Goal: Task Accomplishment & Management: Complete application form

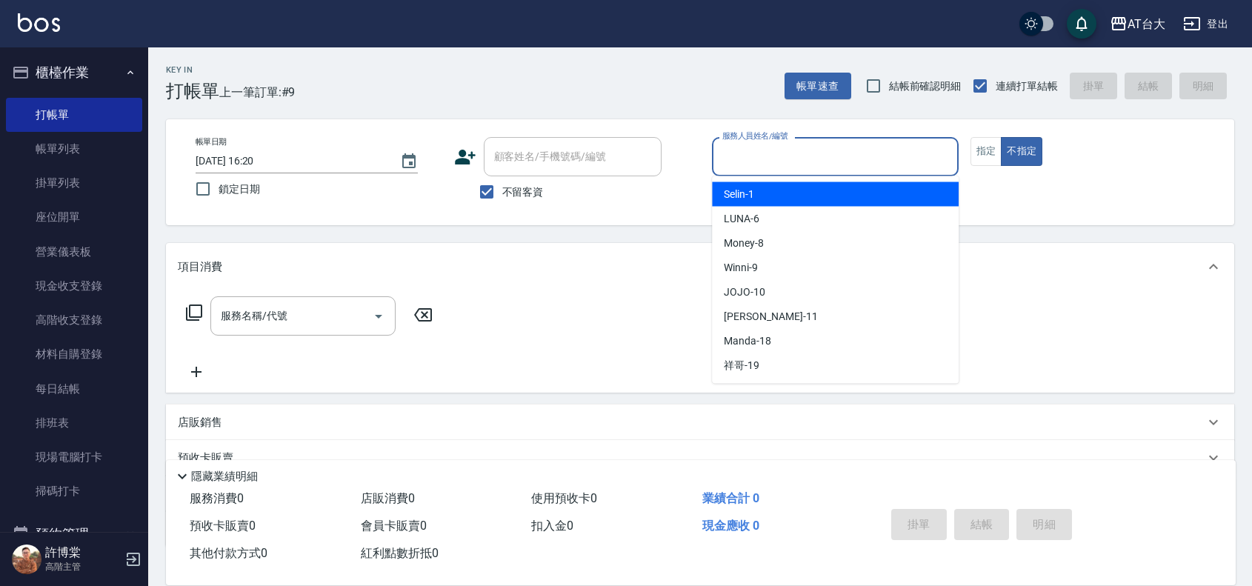
click at [828, 163] on input "服務人員姓名/編號" at bounding box center [835, 157] width 233 height 26
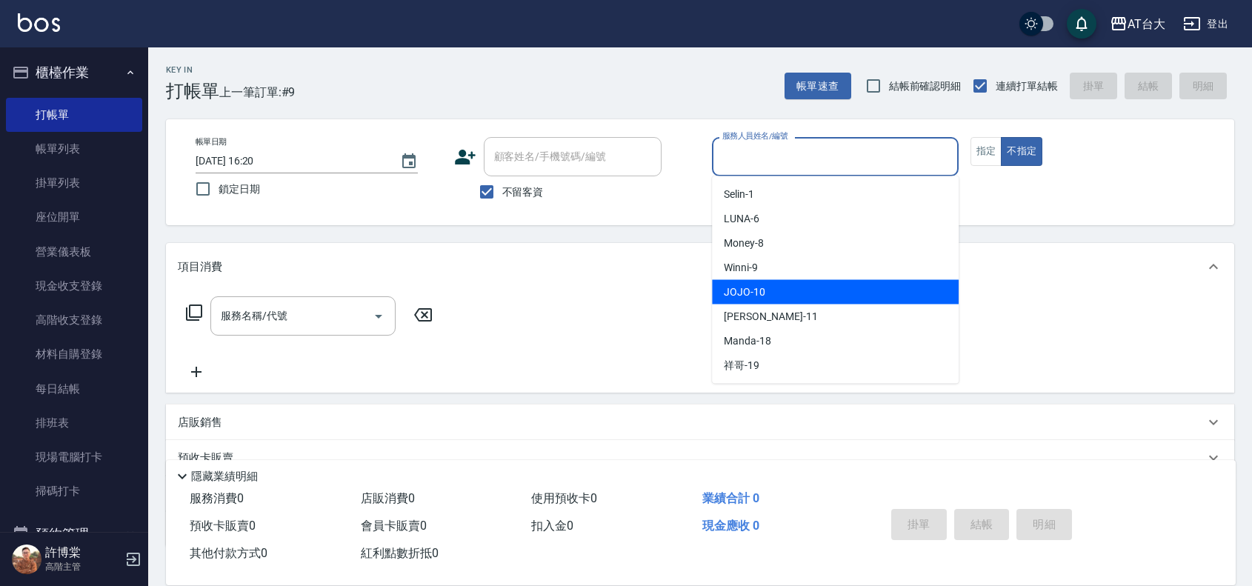
click at [801, 290] on div "JOJO -10" at bounding box center [835, 292] width 247 height 24
type input "JOJO-10"
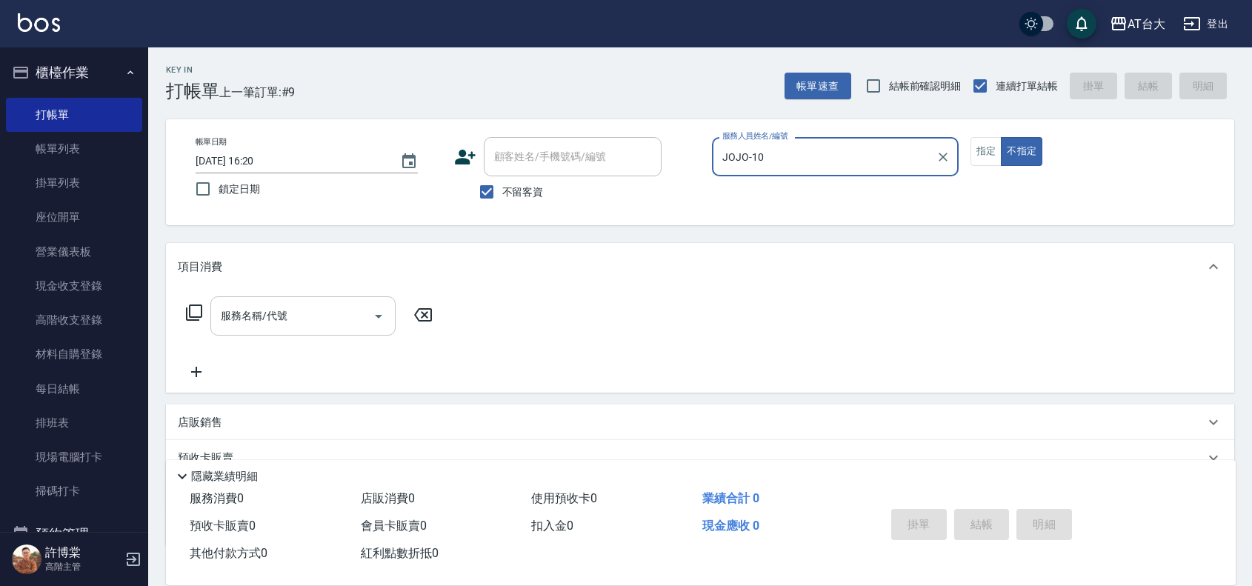
click at [311, 299] on div "服務名稱/代號" at bounding box center [302, 315] width 185 height 39
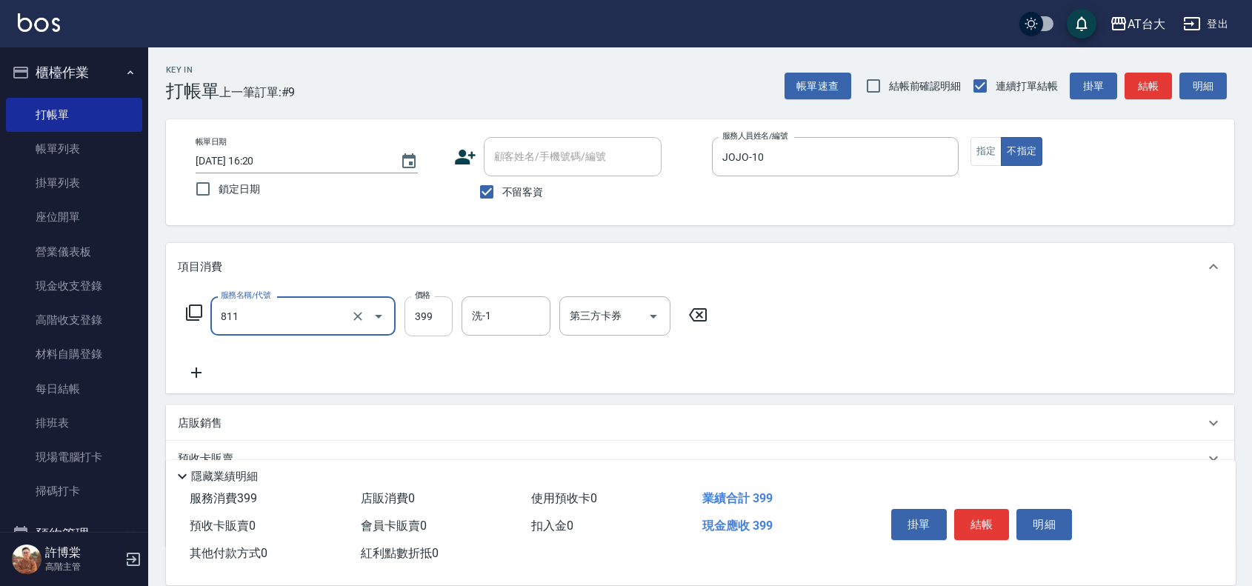
type input "洗+剪(811)"
click at [413, 313] on input "399" at bounding box center [429, 316] width 48 height 40
type input "550"
click at [988, 524] on button "結帳" at bounding box center [982, 524] width 56 height 31
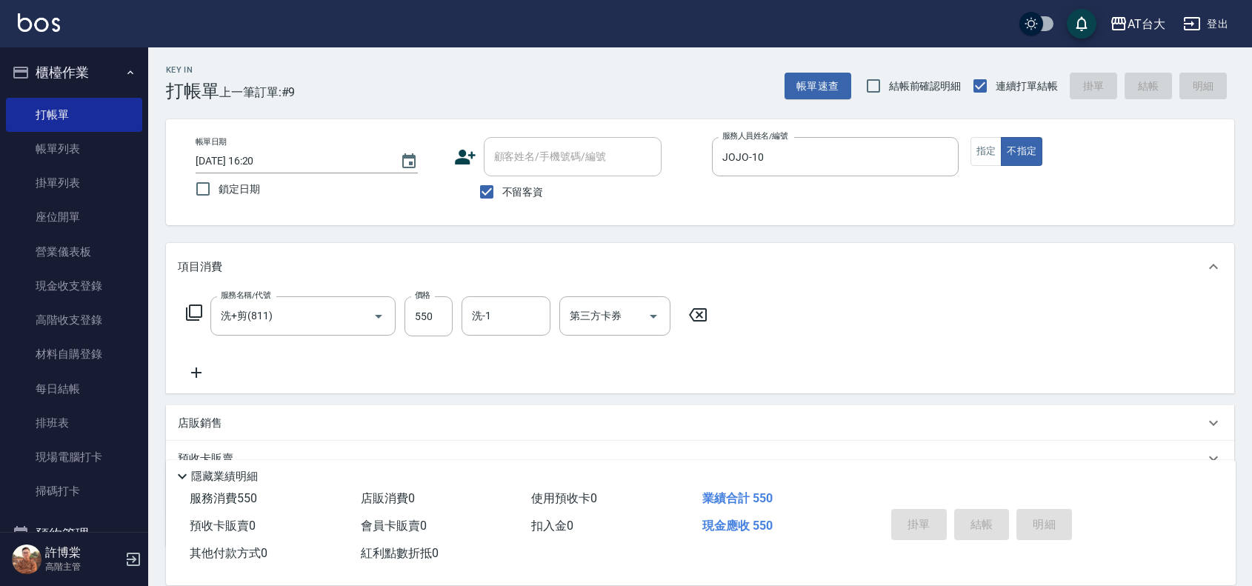
type input "[DATE] 17:21"
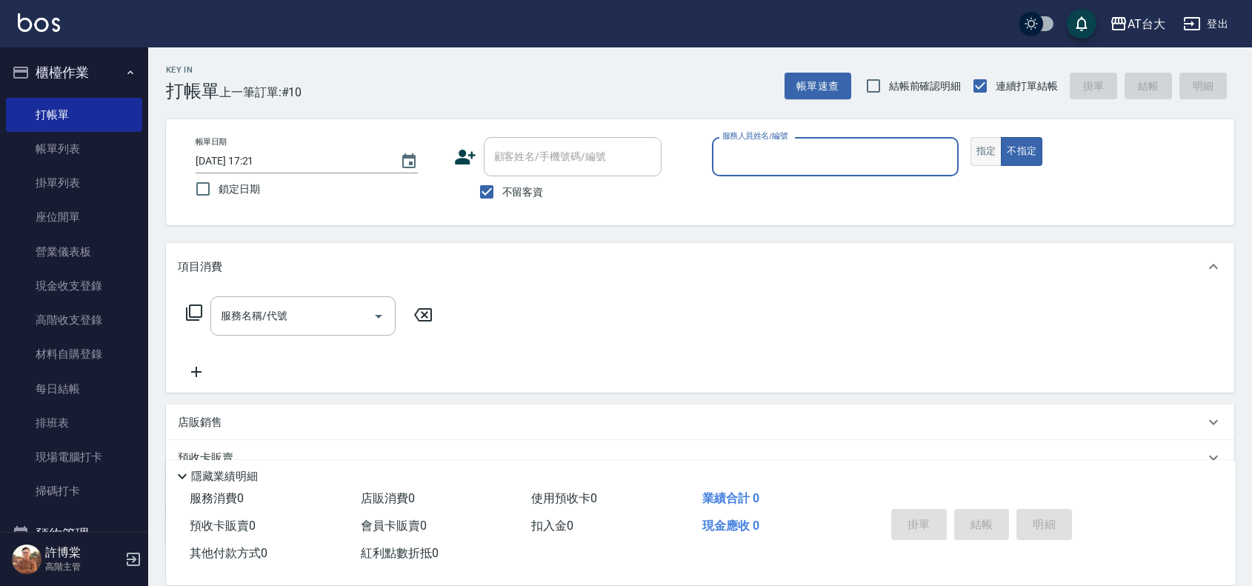
click at [993, 156] on button "指定" at bounding box center [987, 151] width 32 height 29
click at [841, 160] on input "服務人員姓名/編號" at bounding box center [835, 157] width 233 height 26
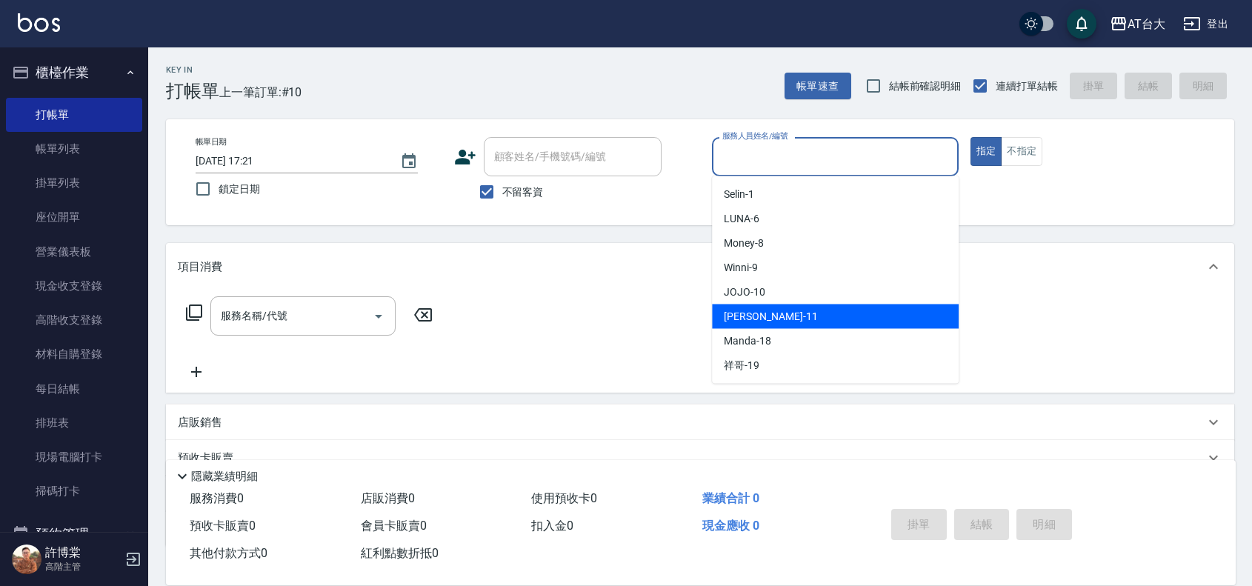
click at [769, 310] on span "[PERSON_NAME] -11" at bounding box center [770, 317] width 93 height 16
type input "[PERSON_NAME]-11"
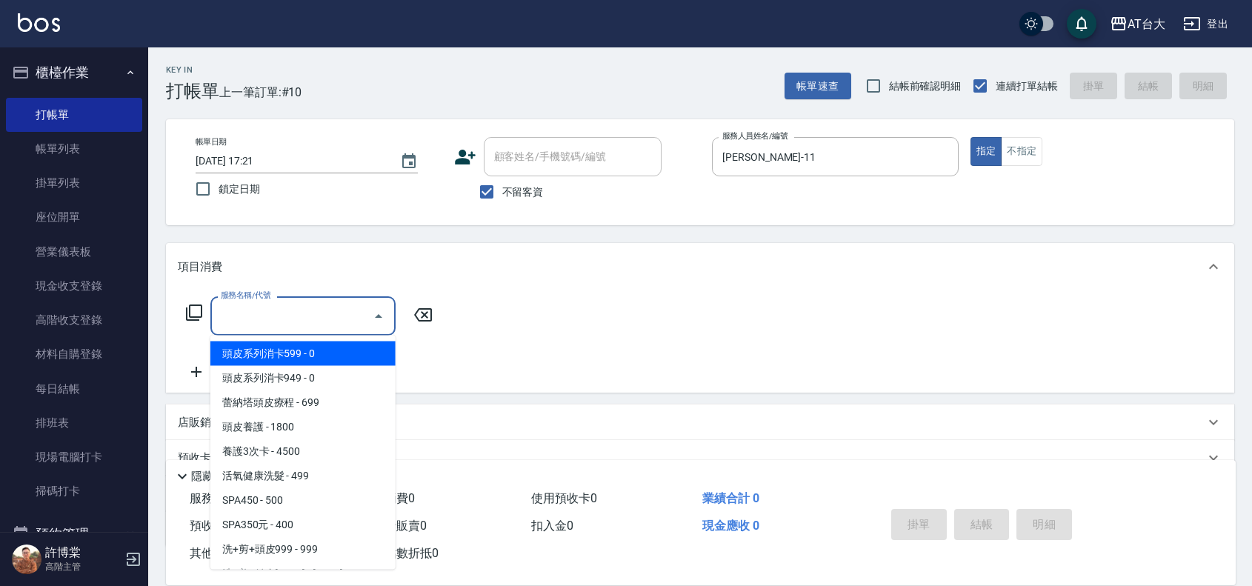
click at [323, 313] on input "服務名稱/代號" at bounding box center [292, 316] width 150 height 26
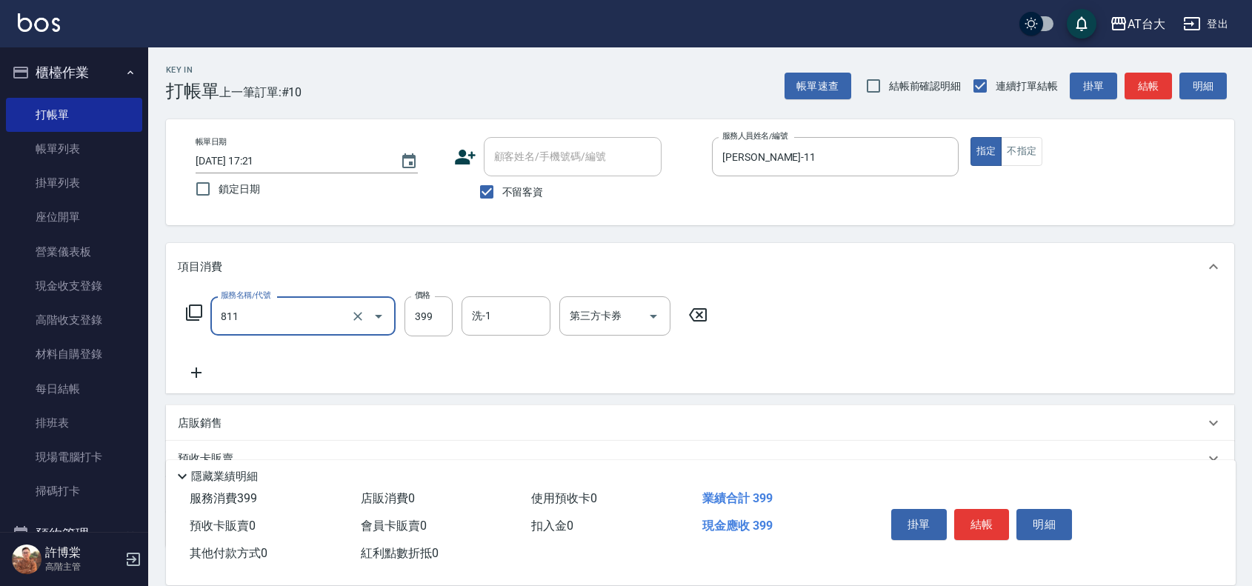
type input "洗+剪(811)"
type input "450"
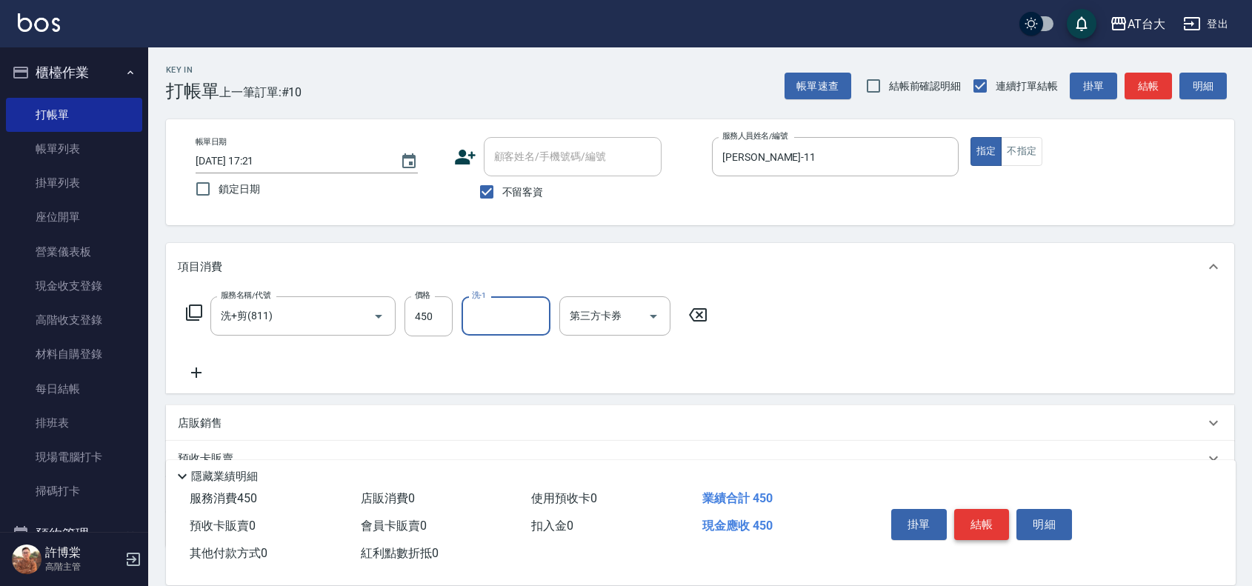
click at [972, 522] on button "結帳" at bounding box center [982, 524] width 56 height 31
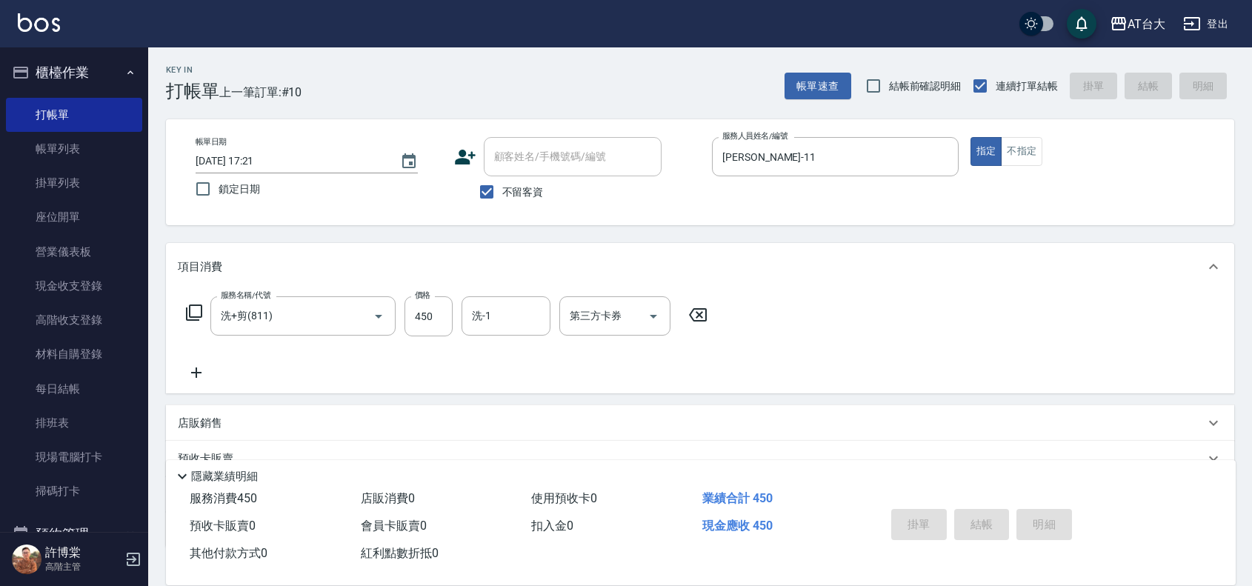
type input "[DATE] 17:22"
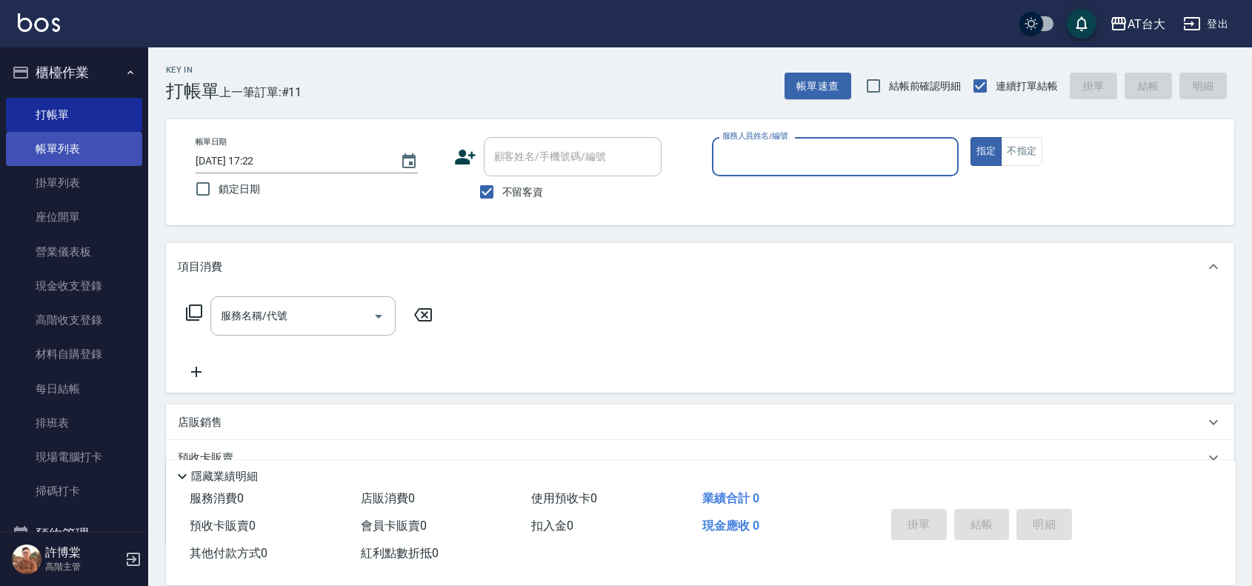
click at [87, 153] on link "帳單列表" at bounding box center [74, 149] width 136 height 34
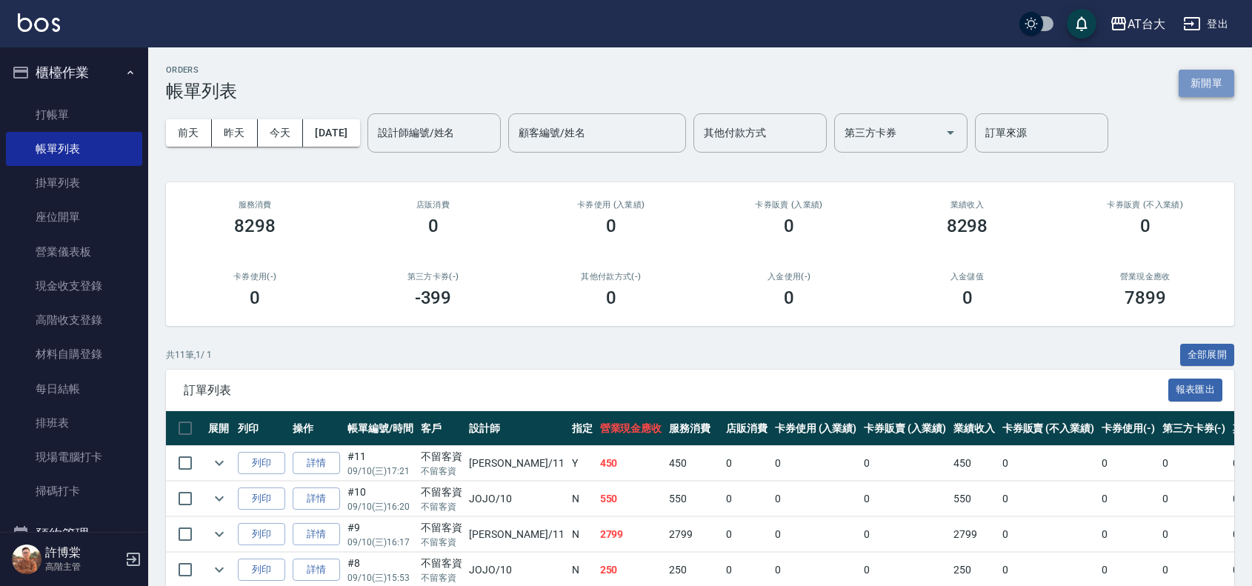
click at [1197, 71] on button "新開單" at bounding box center [1207, 83] width 56 height 27
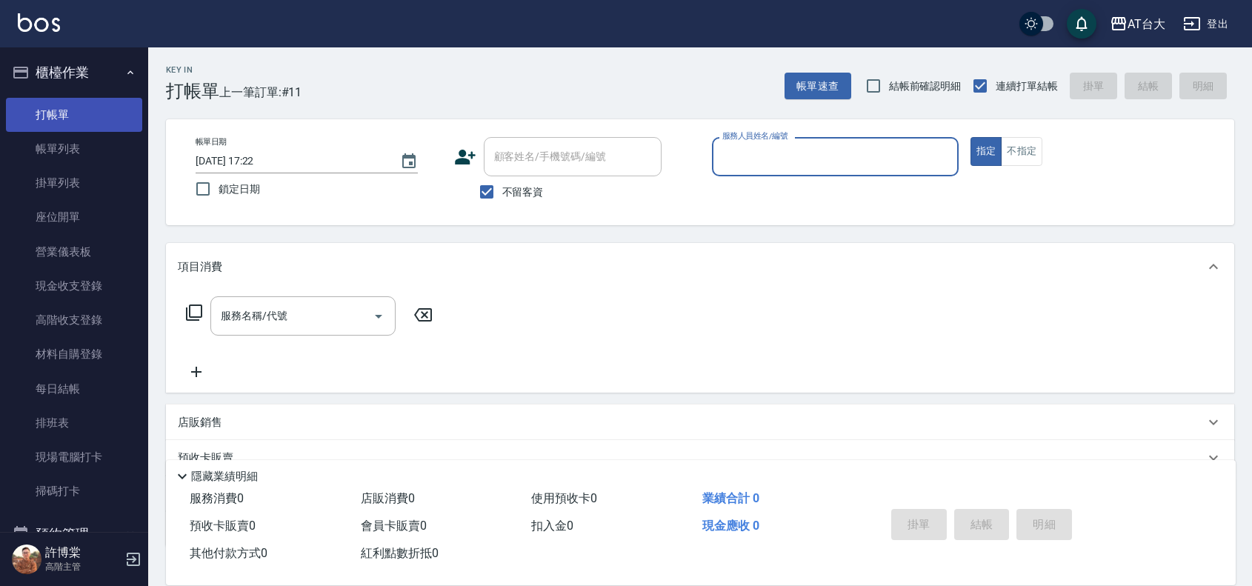
drag, startPoint x: 49, startPoint y: 154, endPoint x: 93, endPoint y: 99, distance: 70.7
click at [49, 154] on link "帳單列表" at bounding box center [74, 149] width 136 height 34
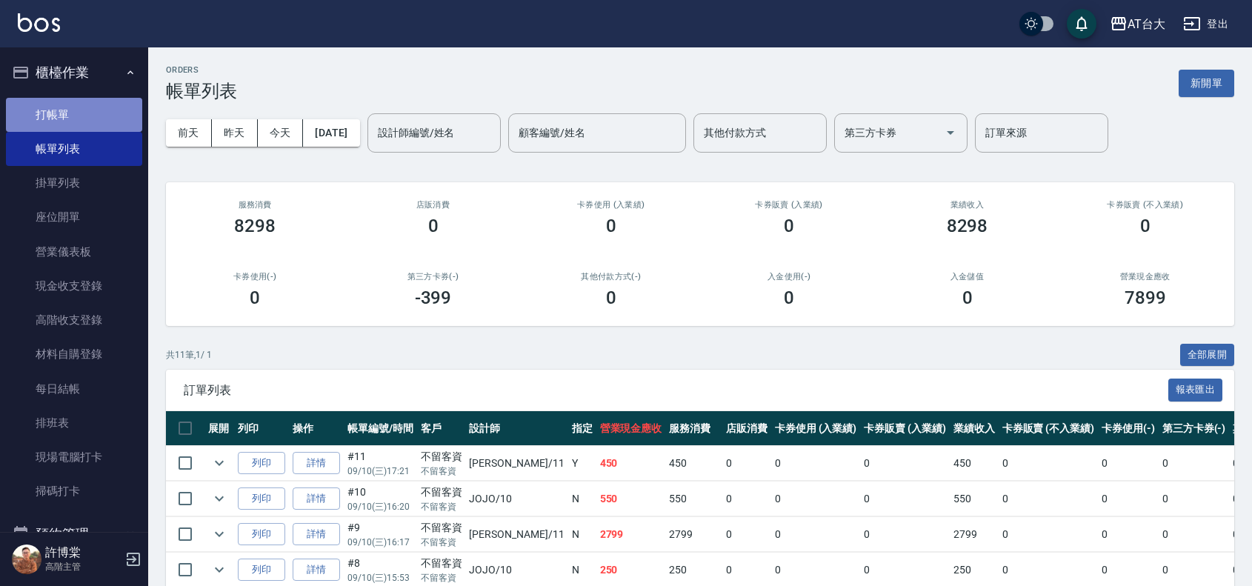
click at [97, 119] on link "打帳單" at bounding box center [74, 115] width 136 height 34
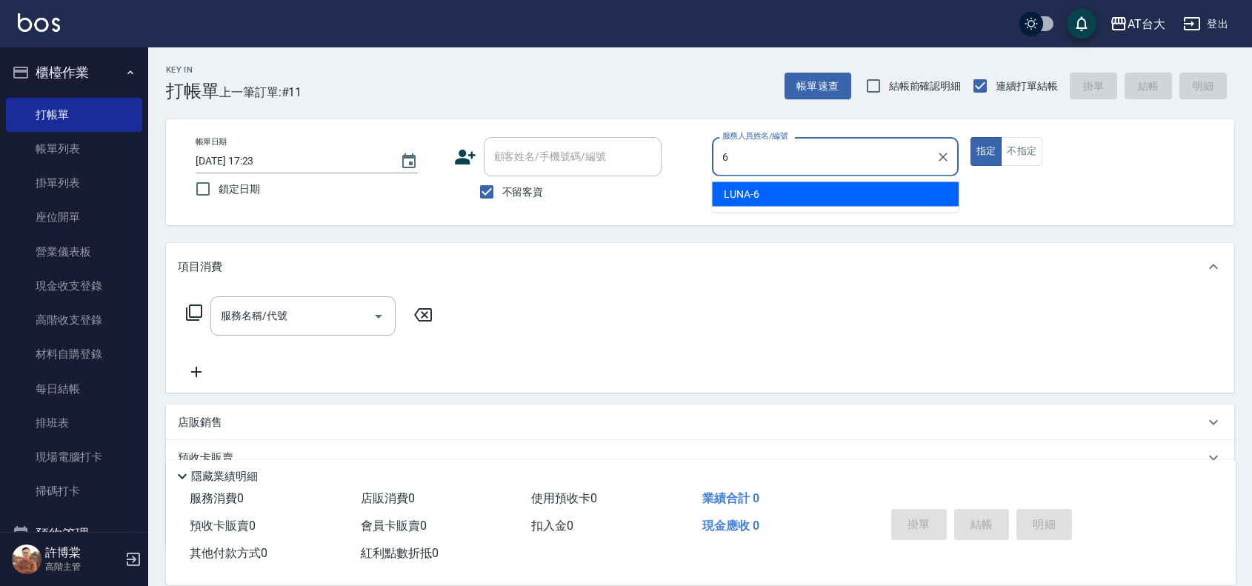
type input "LUNA-6"
type button "true"
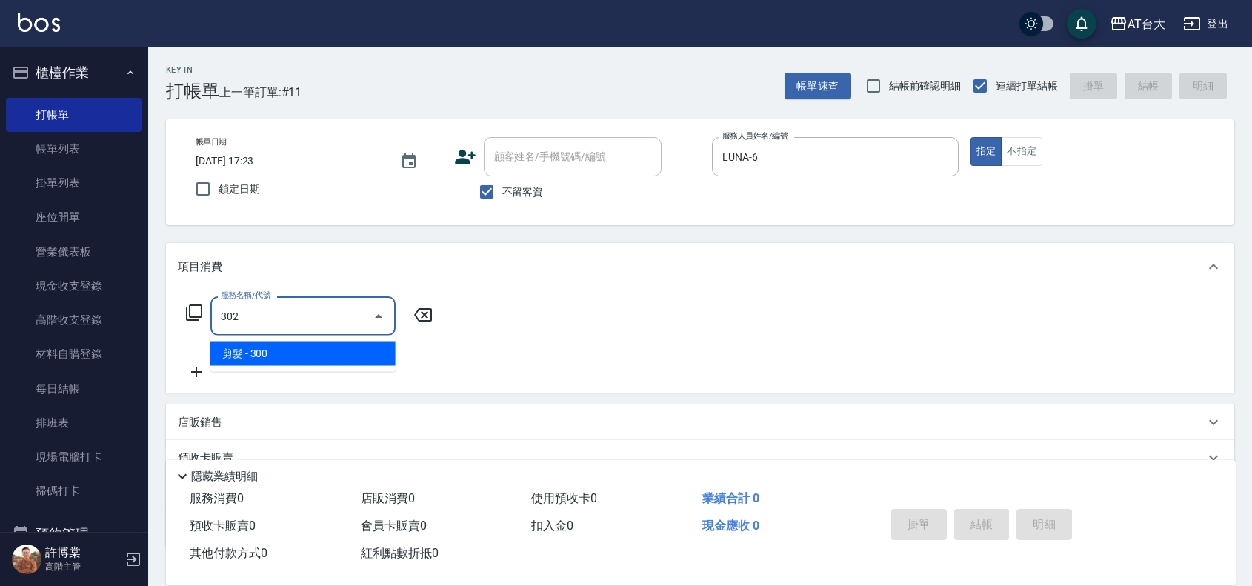
type input "剪髮(302)"
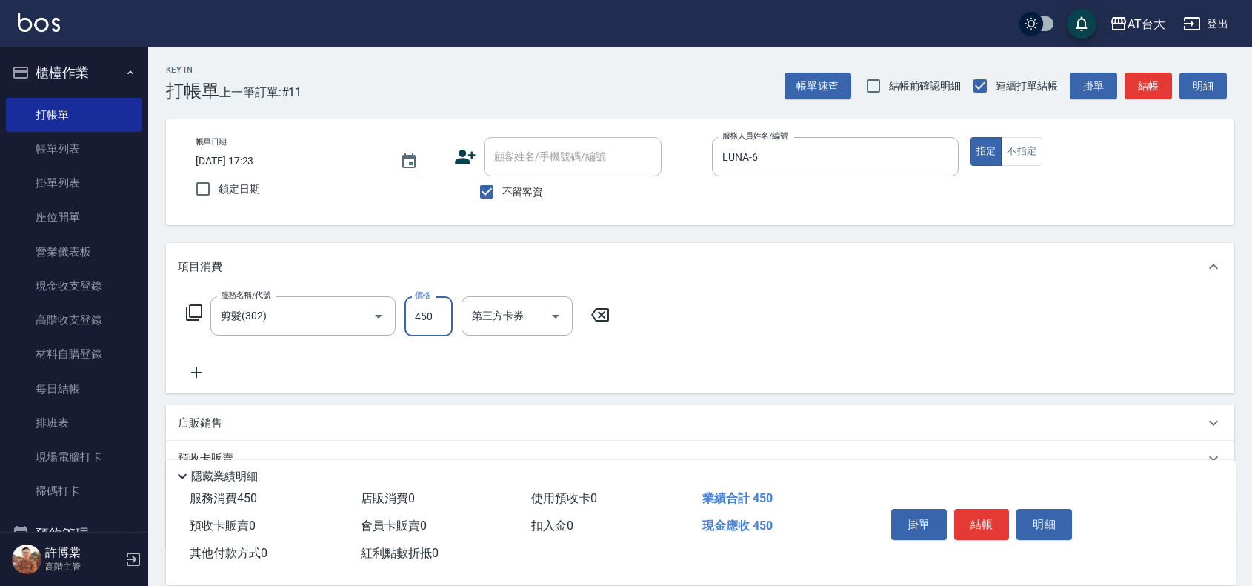
type input "450"
click at [985, 516] on button "結帳" at bounding box center [982, 524] width 56 height 31
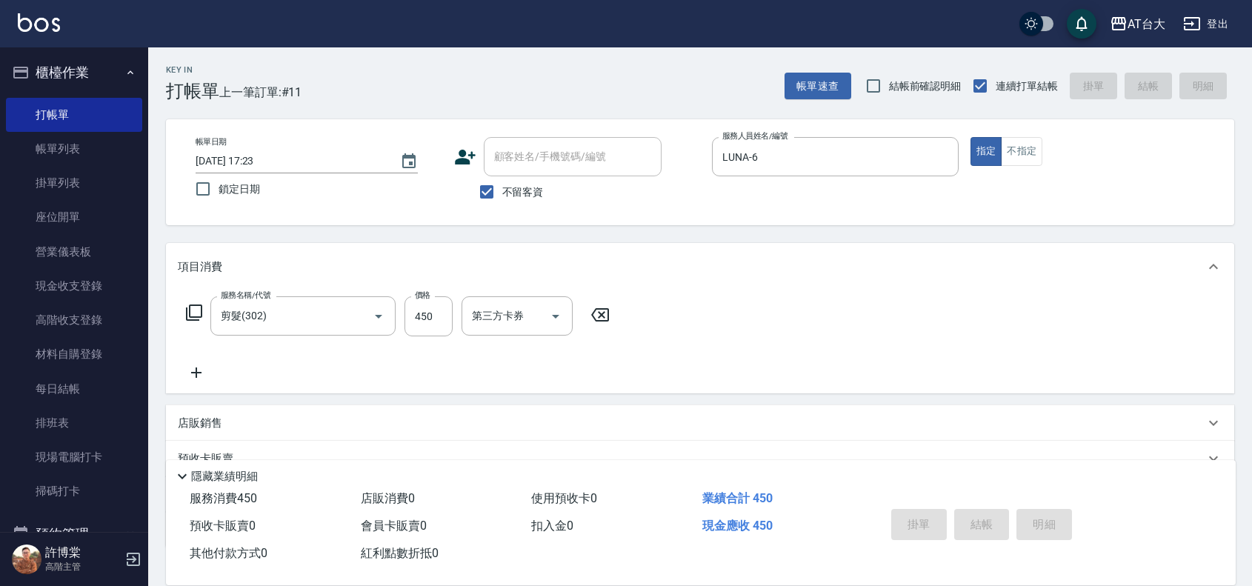
type input "[DATE] 17:38"
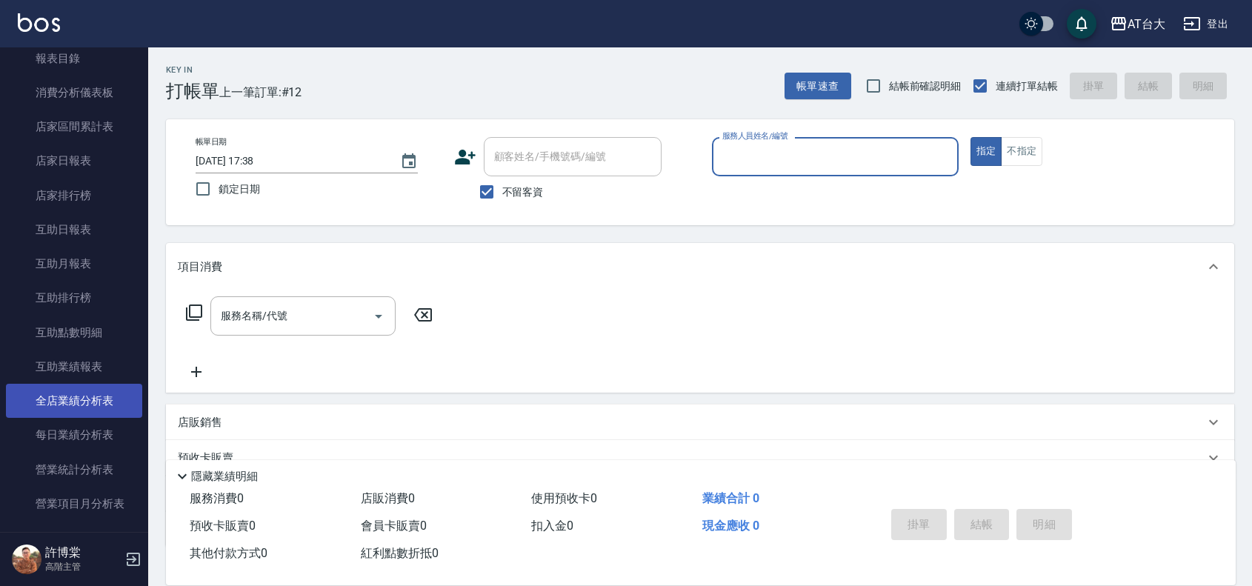
scroll to position [648, 0]
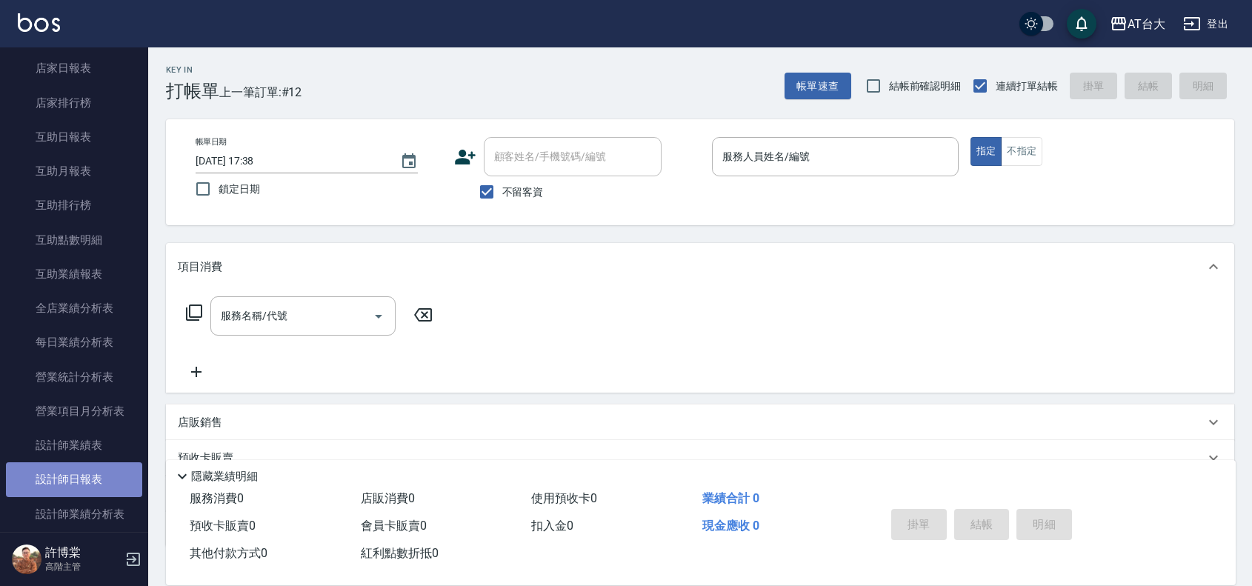
click at [106, 469] on link "設計師日報表" at bounding box center [74, 479] width 136 height 34
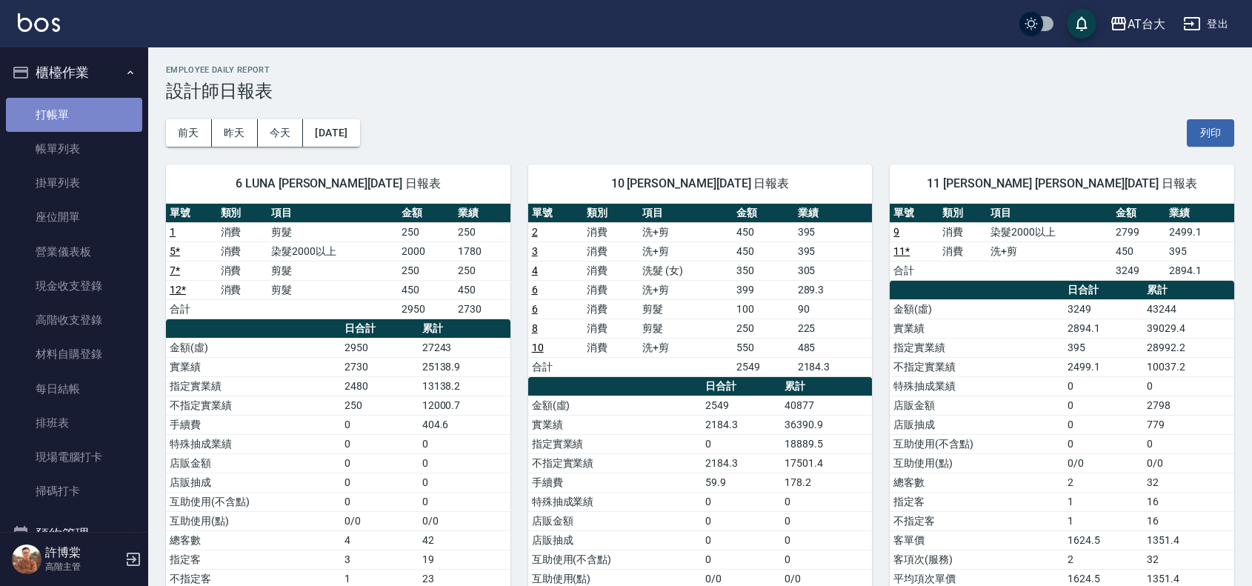
click at [91, 121] on link "打帳單" at bounding box center [74, 115] width 136 height 34
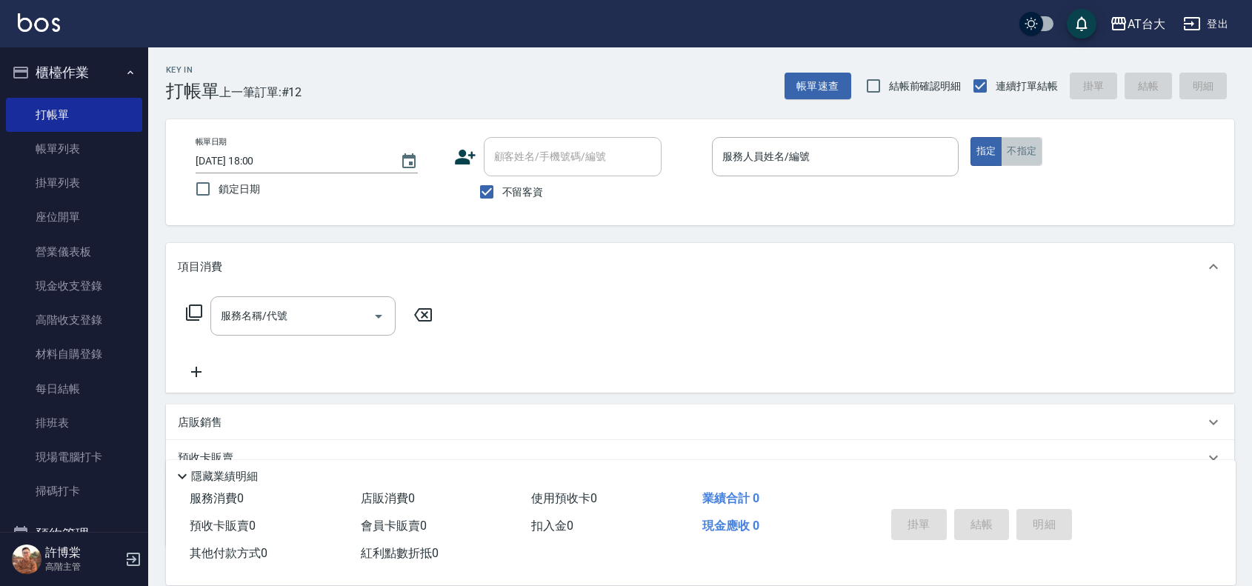
click at [1008, 148] on button "不指定" at bounding box center [1021, 151] width 41 height 29
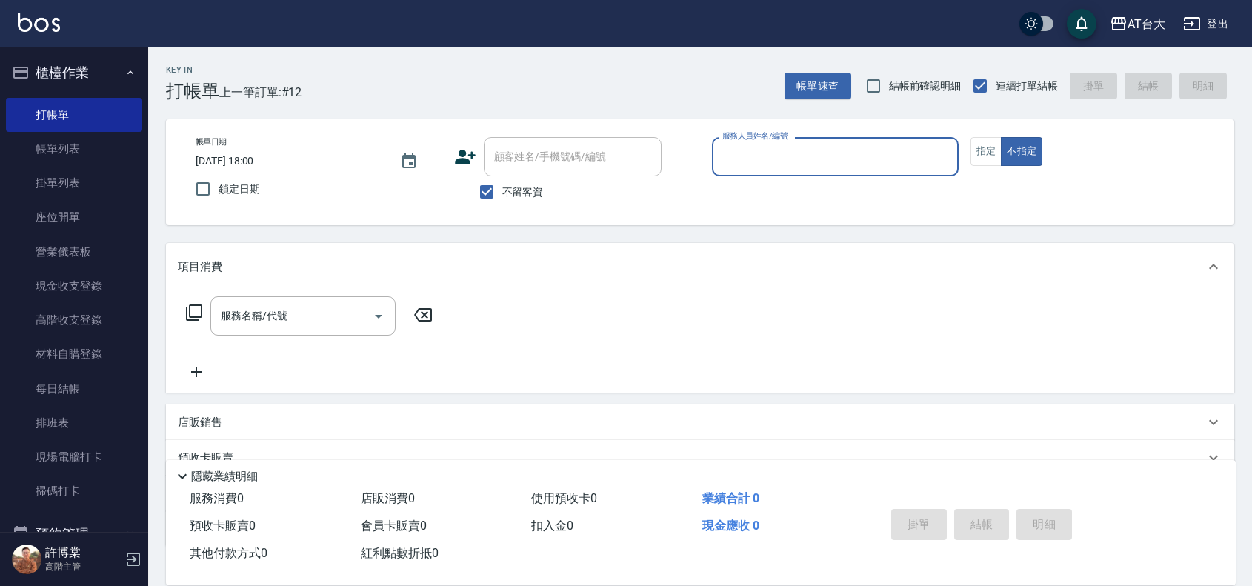
click at [845, 156] on input "服務人員姓名/編號" at bounding box center [835, 157] width 233 height 26
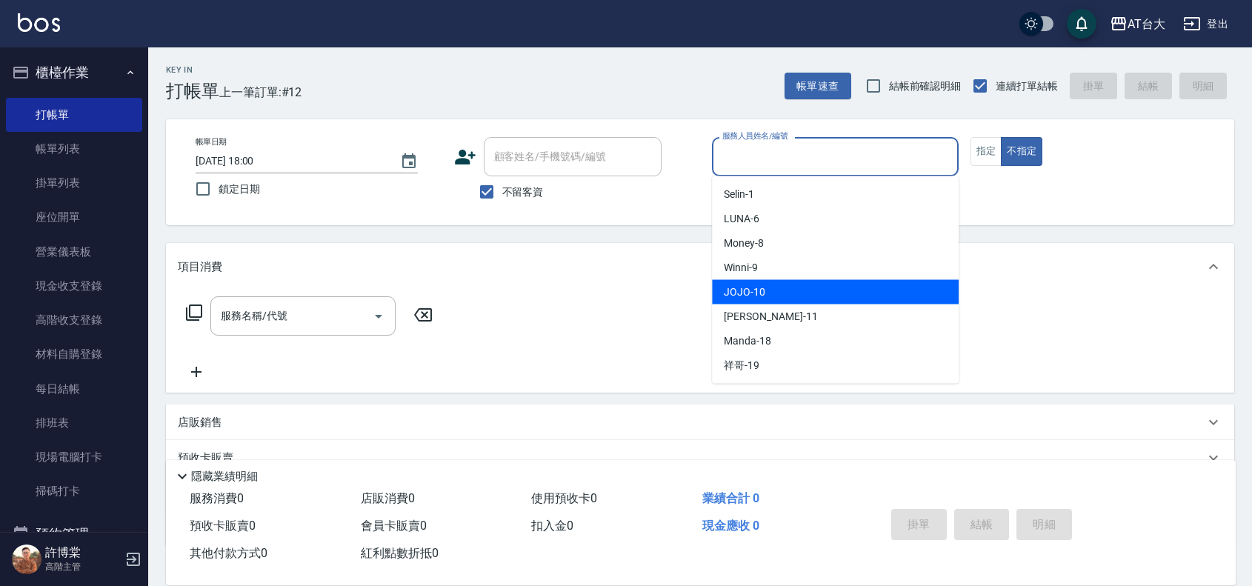
click at [767, 280] on div "JOJO -10" at bounding box center [835, 292] width 247 height 24
type input "JOJO-10"
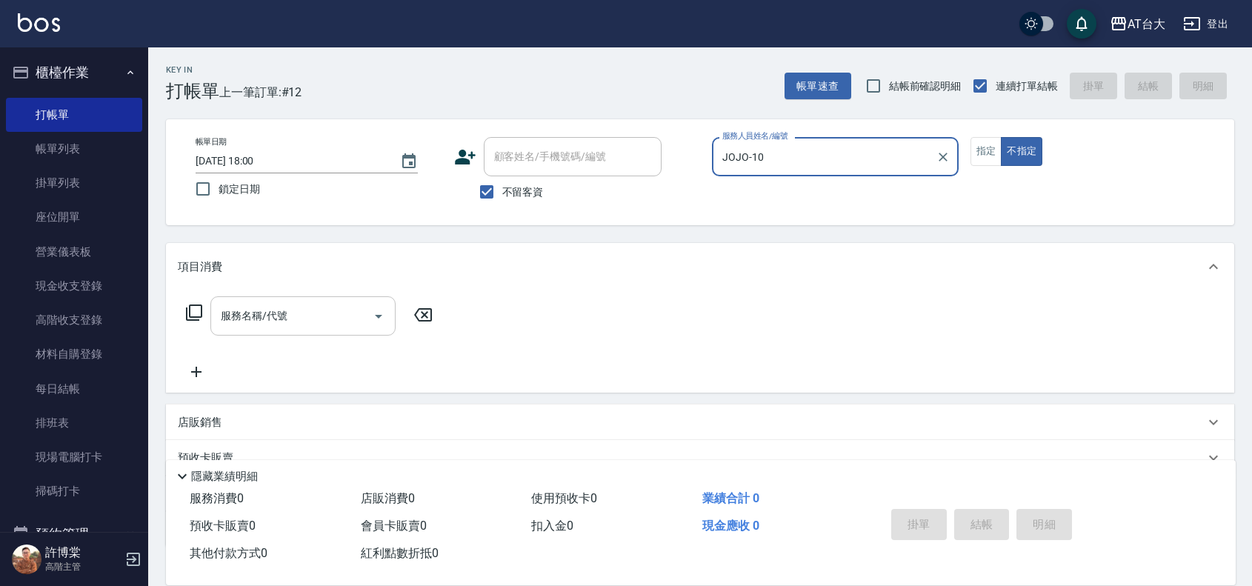
click at [341, 303] on input "服務名稱/代號" at bounding box center [292, 316] width 150 height 26
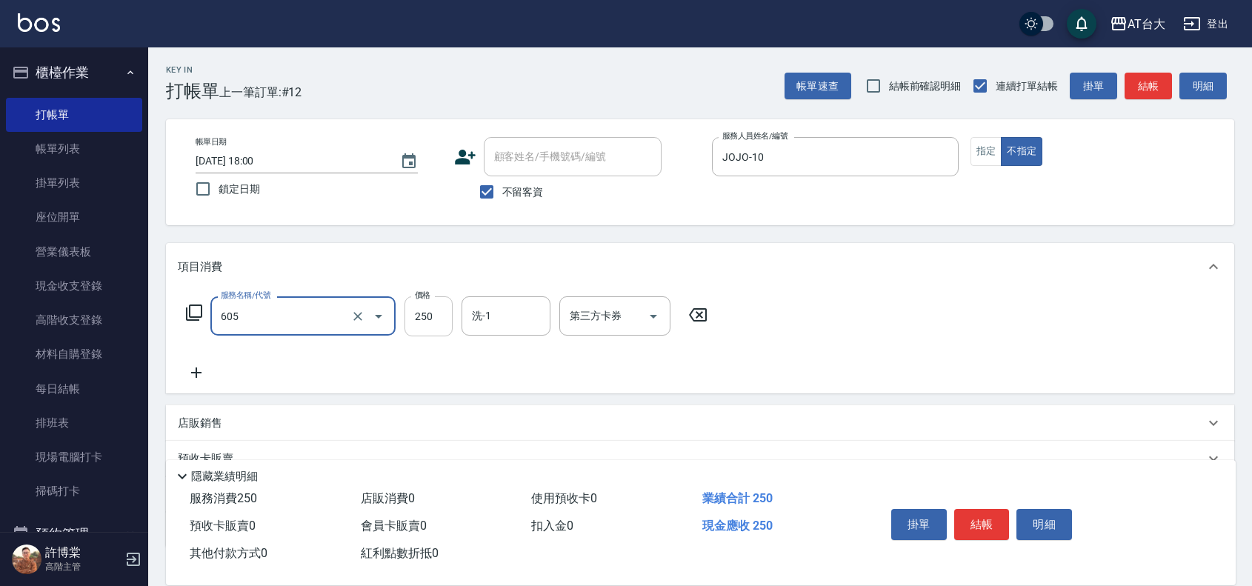
type input "洗髮 (女)(605)"
click at [430, 324] on input "250" at bounding box center [429, 316] width 48 height 40
type input "299"
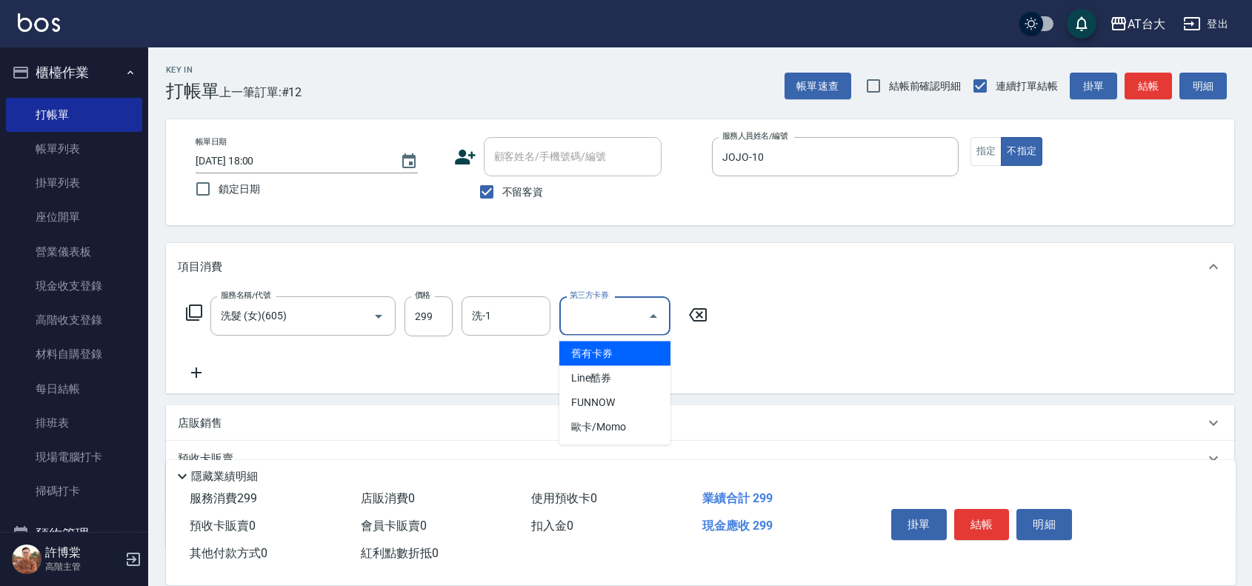
click at [575, 322] on input "第三方卡券" at bounding box center [604, 316] width 76 height 26
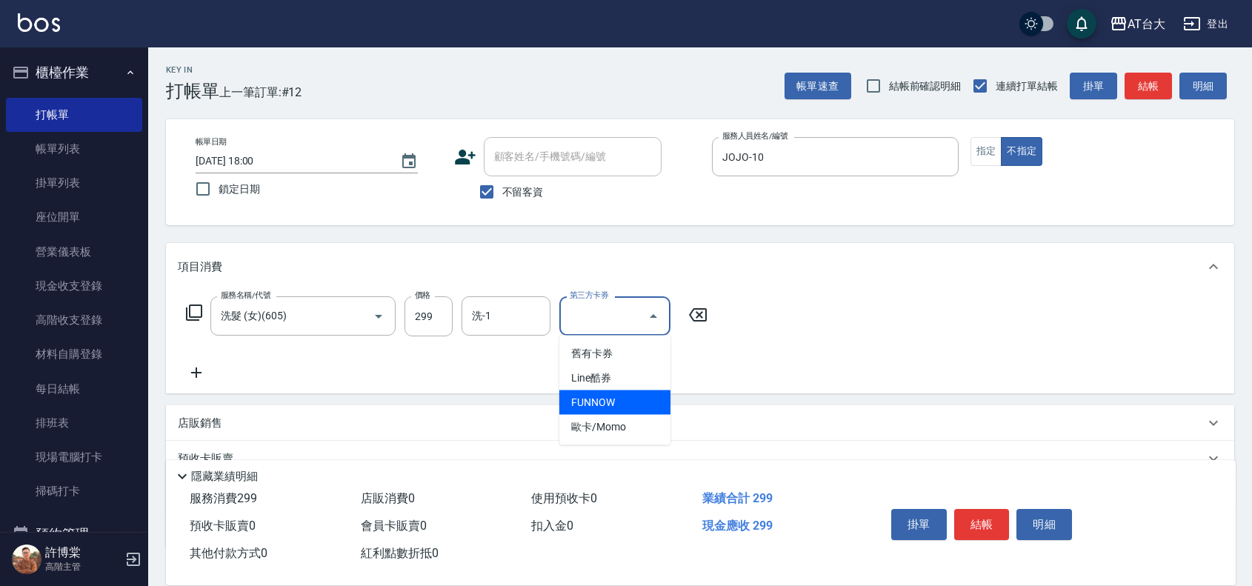
click at [582, 393] on span "FUNNOW" at bounding box center [614, 402] width 111 height 24
type input "FUNNOW"
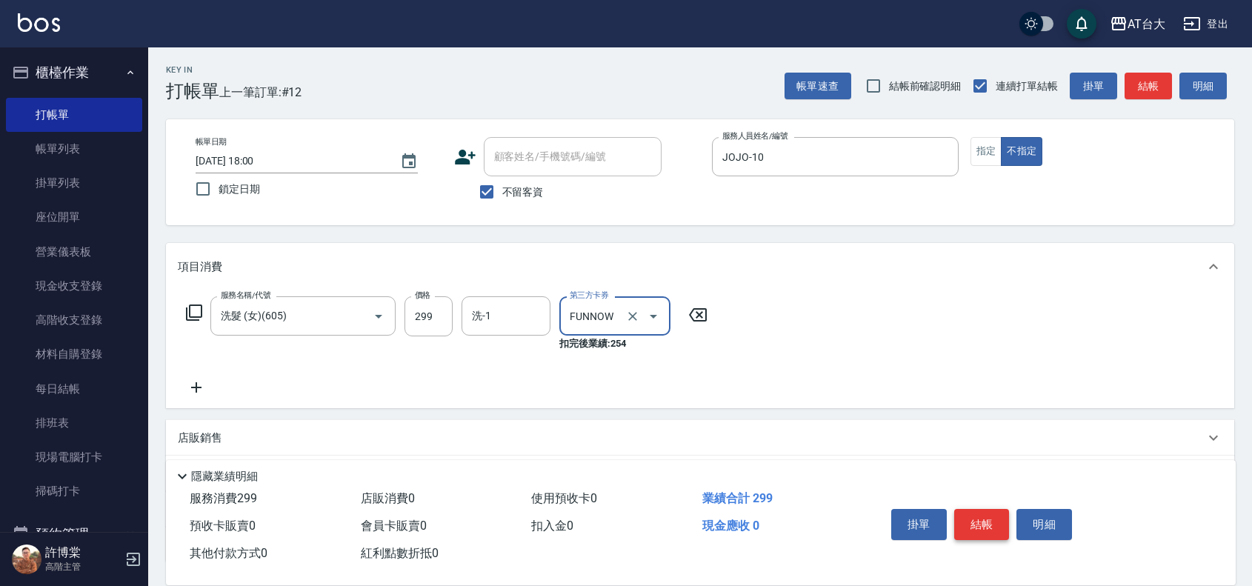
click at [971, 509] on button "結帳" at bounding box center [982, 524] width 56 height 31
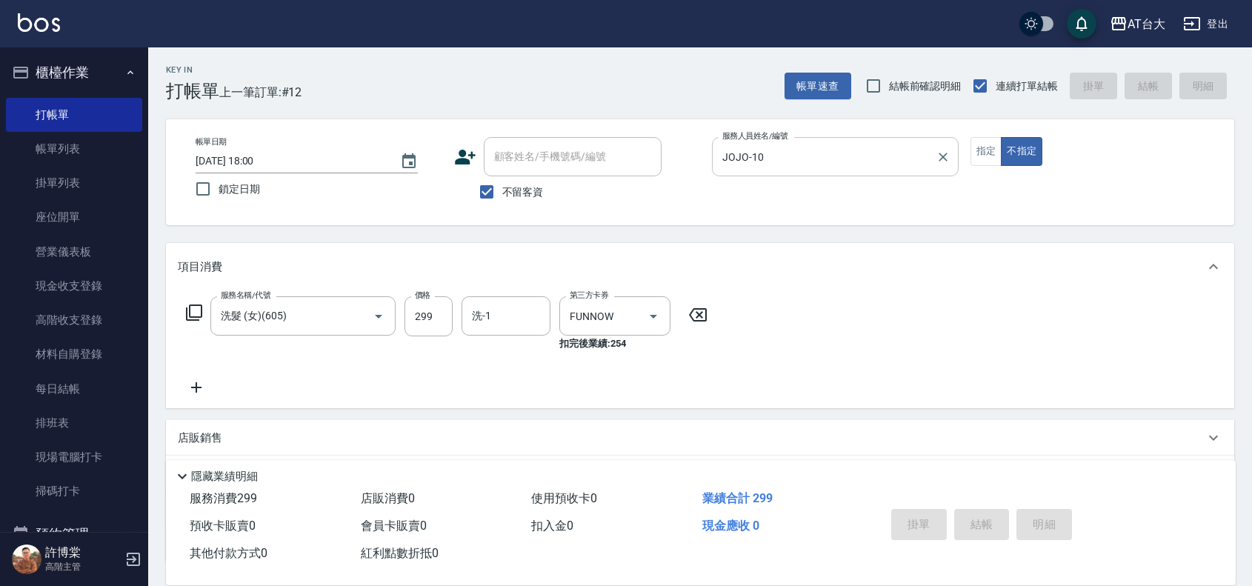
type input "[DATE] 18:17"
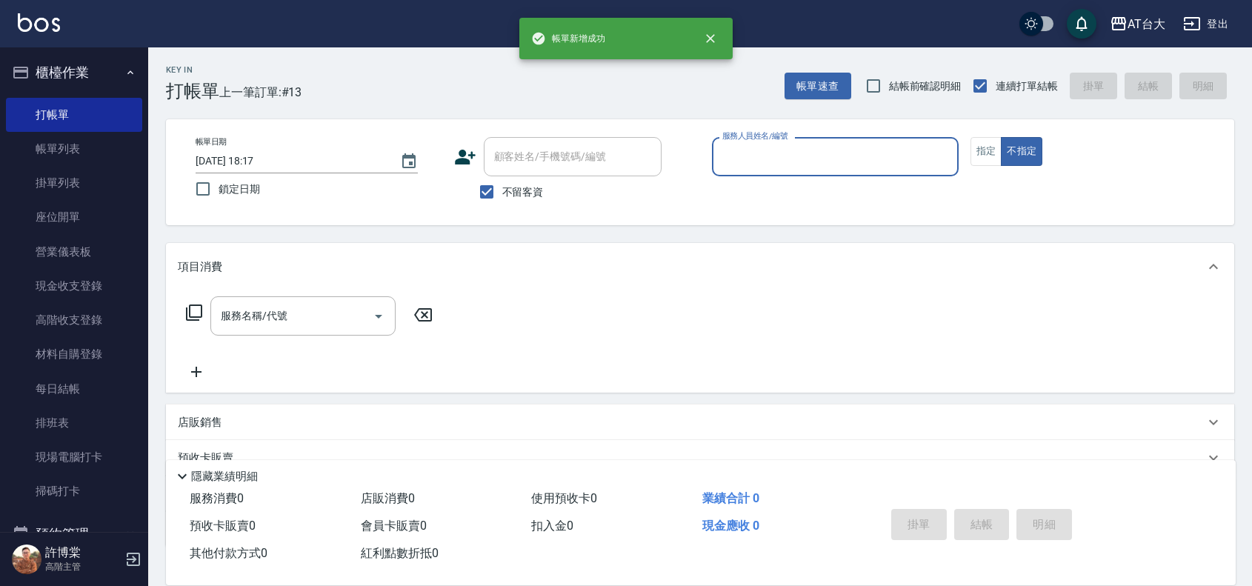
click at [805, 154] on input "服務人員姓名/編號" at bounding box center [835, 157] width 233 height 26
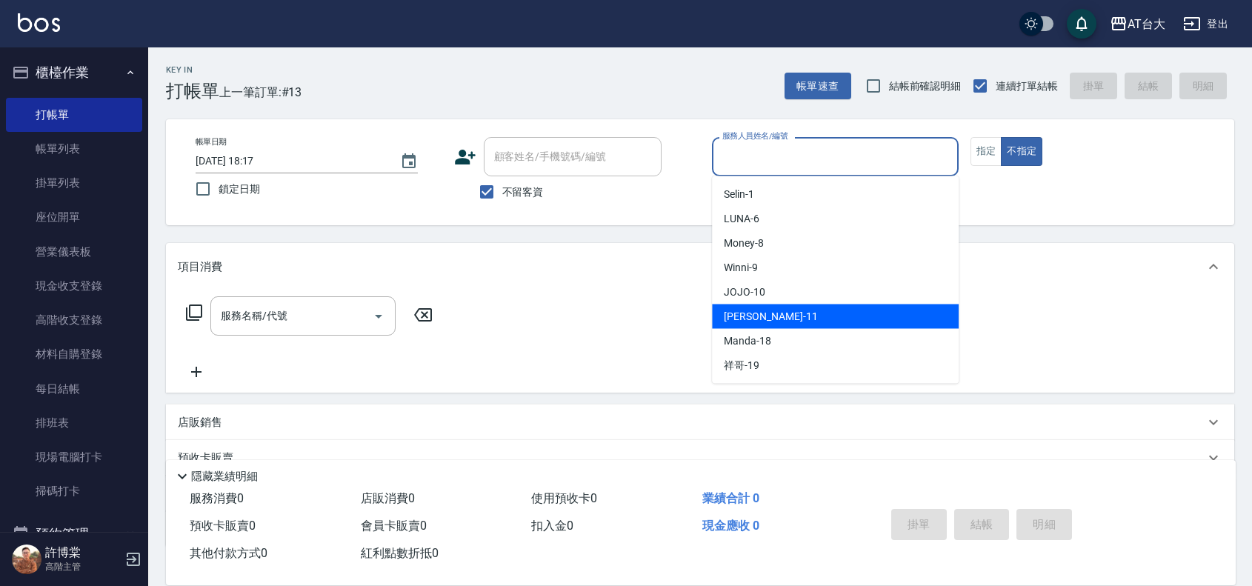
click at [808, 305] on div "[PERSON_NAME] -11" at bounding box center [835, 317] width 247 height 24
type input "[PERSON_NAME]-11"
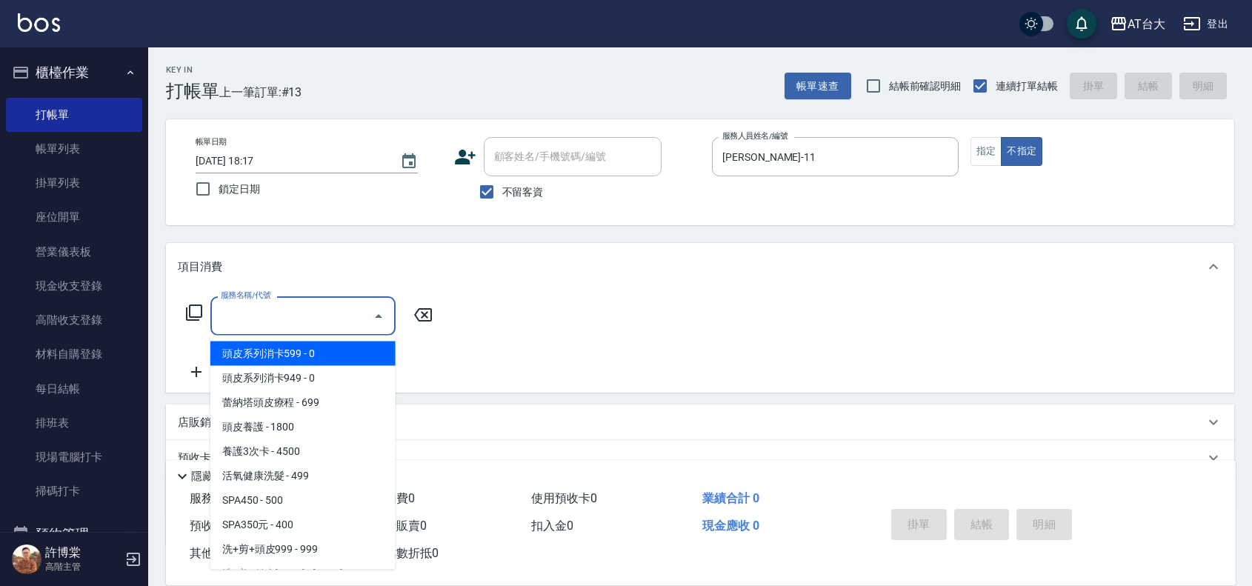
click at [345, 311] on input "服務名稱/代號" at bounding box center [292, 316] width 150 height 26
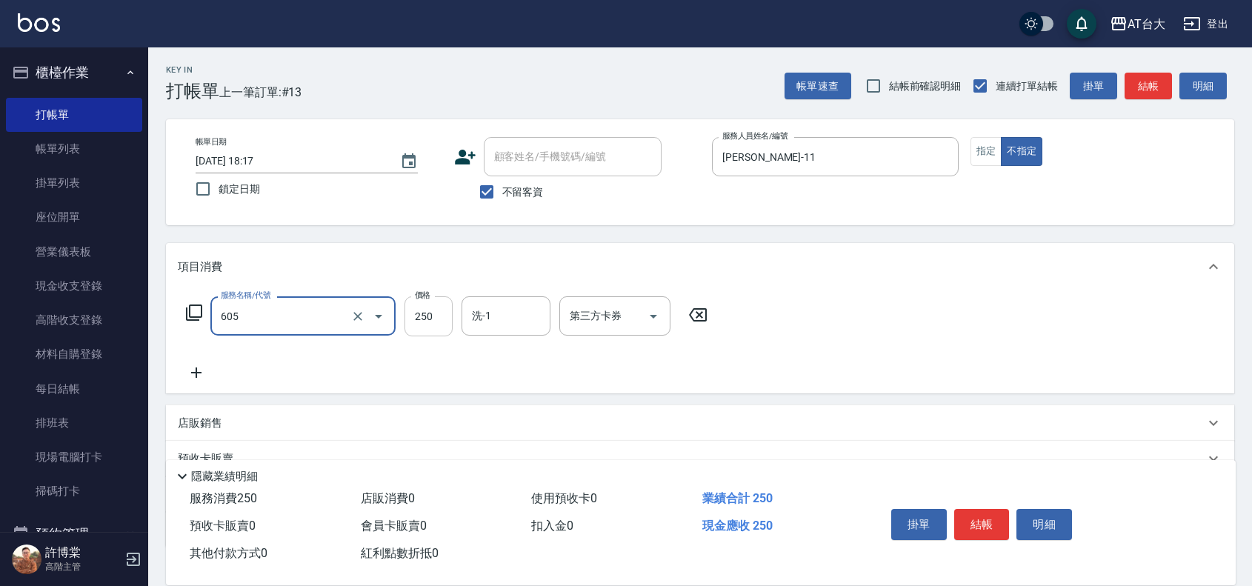
type input "洗髮 (女)(605)"
click at [421, 310] on input "250" at bounding box center [429, 316] width 48 height 40
type input "299"
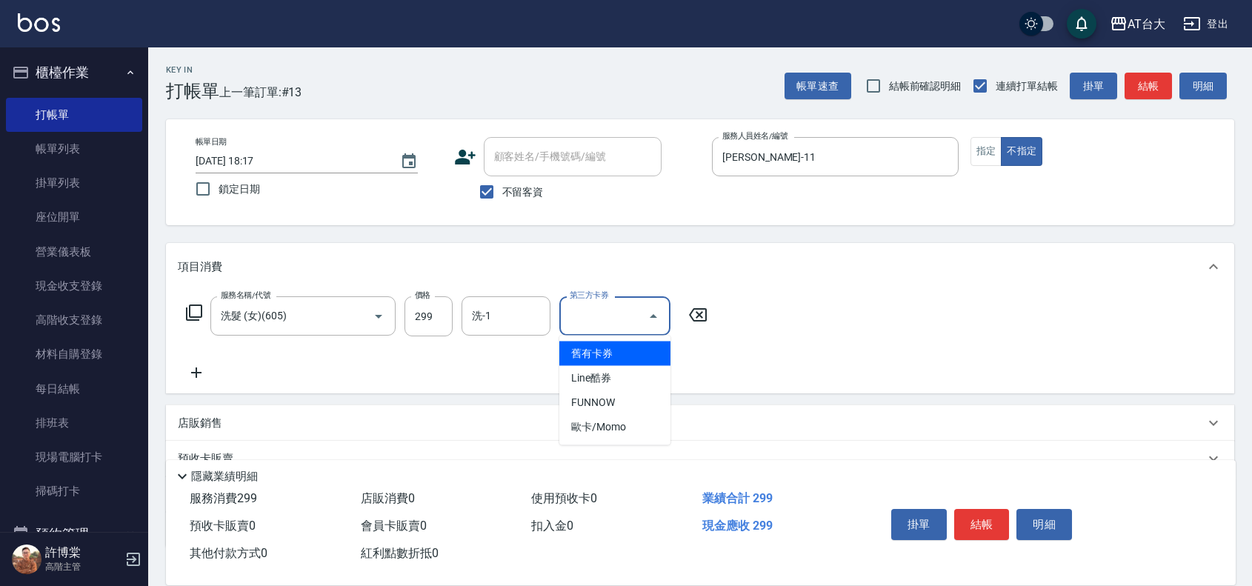
click at [605, 322] on input "第三方卡券" at bounding box center [604, 316] width 76 height 26
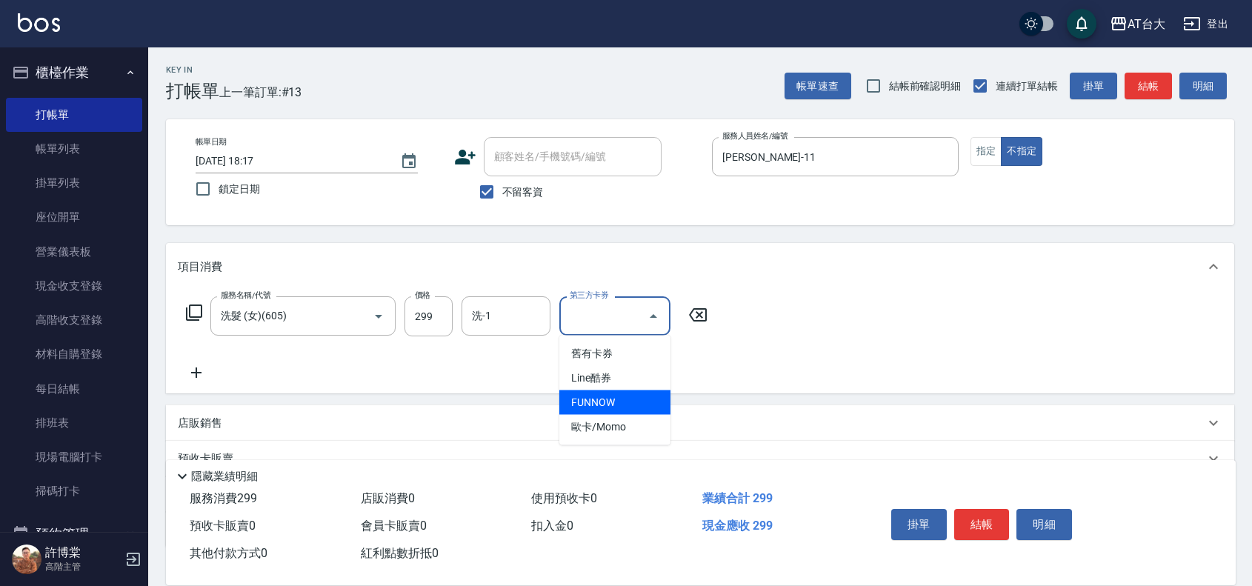
click at [609, 400] on span "FUNNOW" at bounding box center [614, 402] width 111 height 24
type input "FUNNOW"
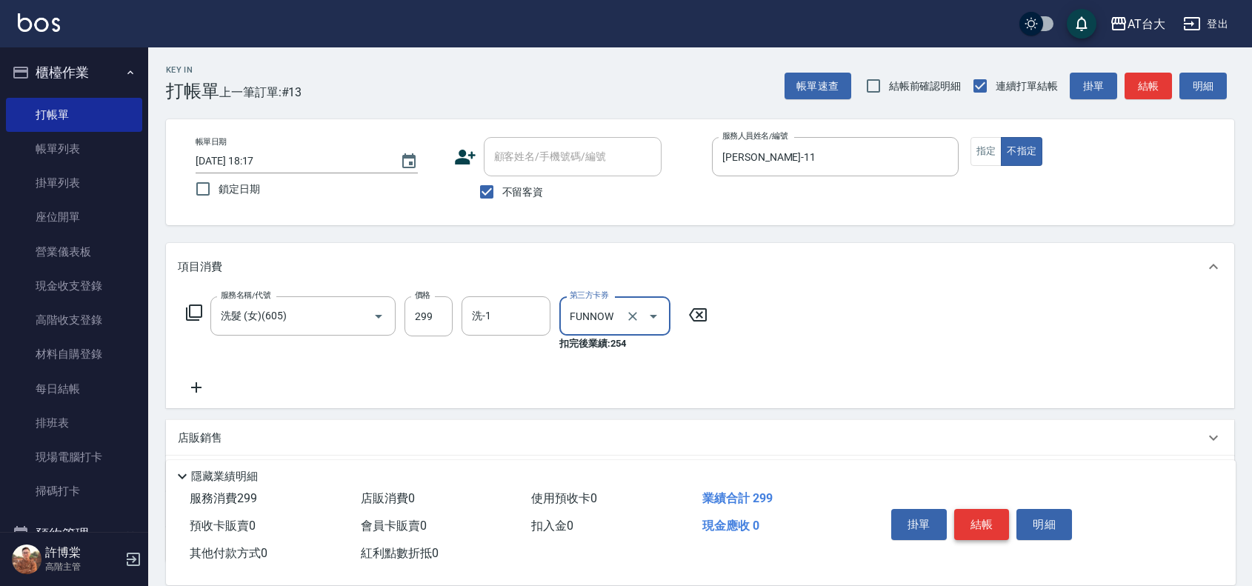
click at [998, 509] on button "結帳" at bounding box center [982, 524] width 56 height 31
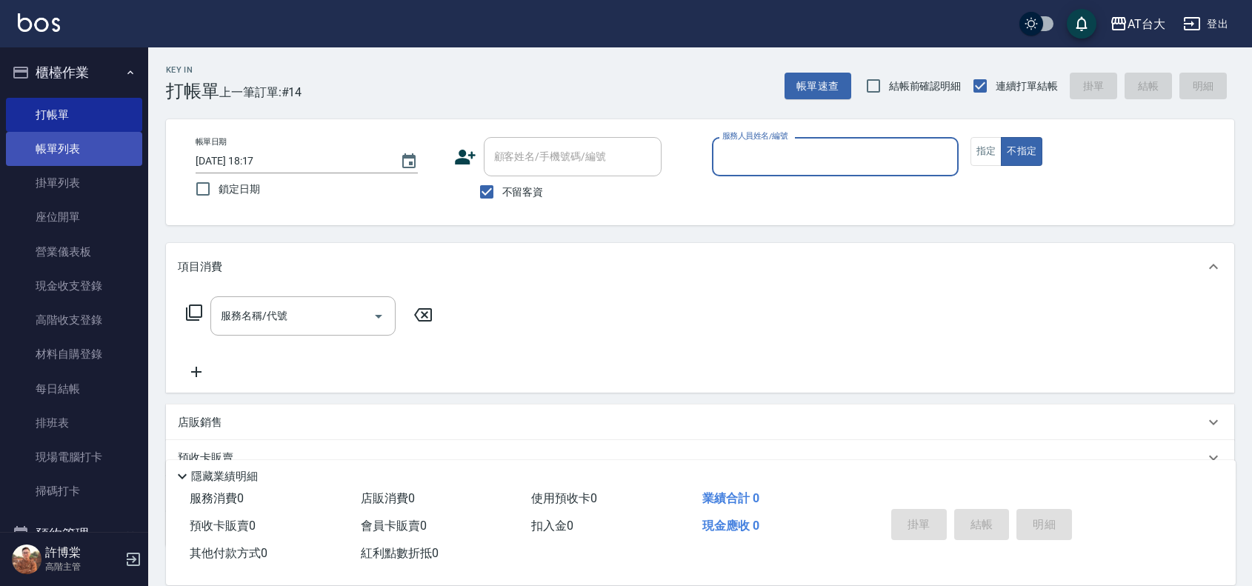
click at [90, 158] on link "帳單列表" at bounding box center [74, 149] width 136 height 34
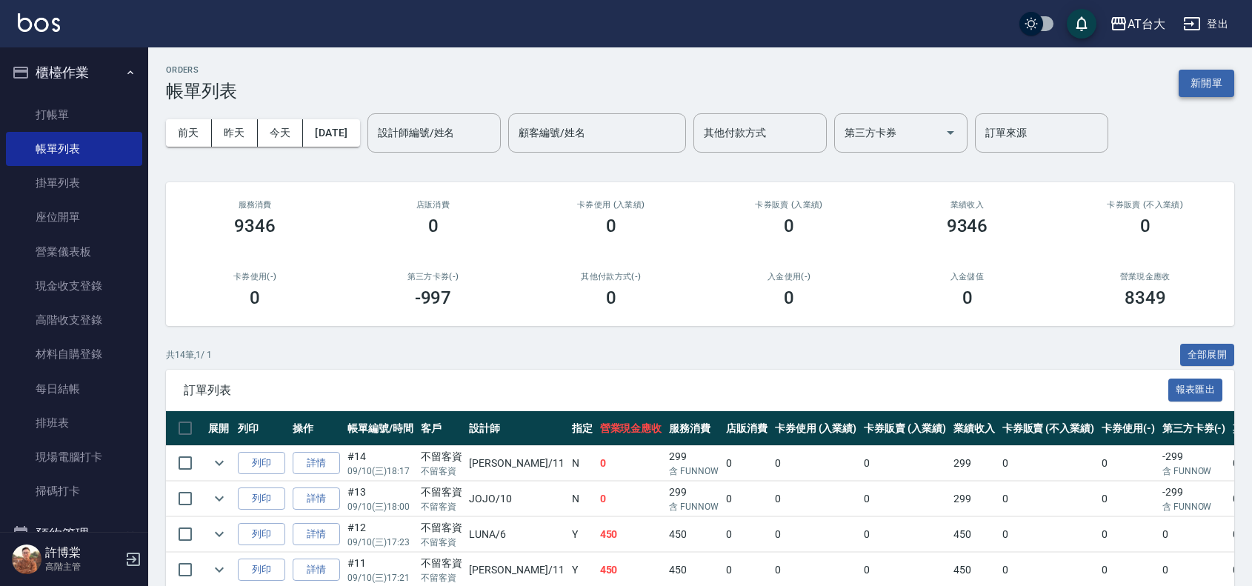
click at [1214, 76] on button "新開單" at bounding box center [1207, 83] width 56 height 27
